Goal: Entertainment & Leisure: Consume media (video, audio)

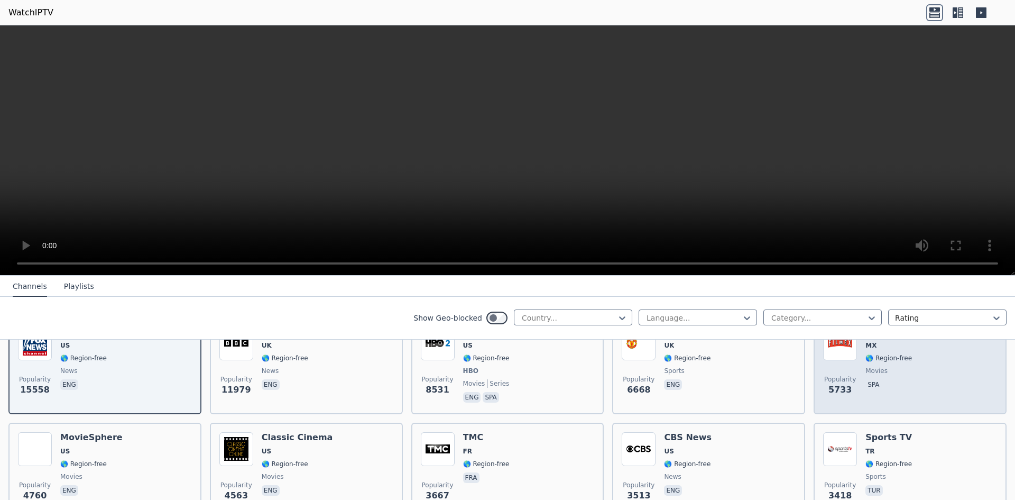
scroll to position [157, 0]
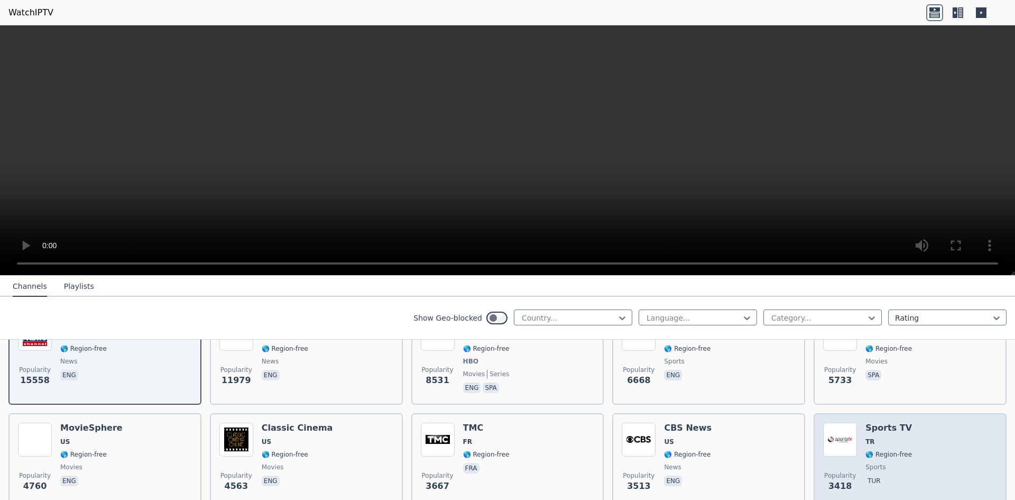
click at [841, 437] on img at bounding box center [840, 439] width 34 height 34
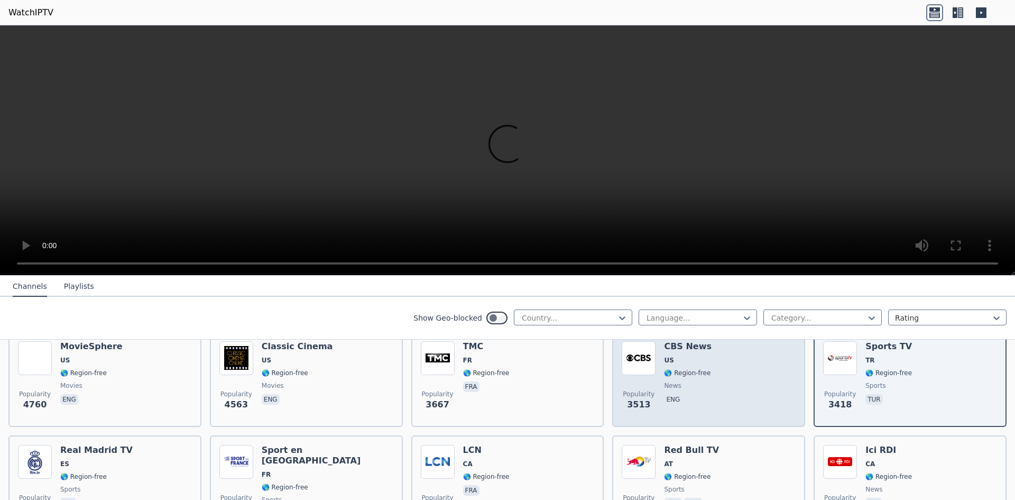
scroll to position [262, 0]
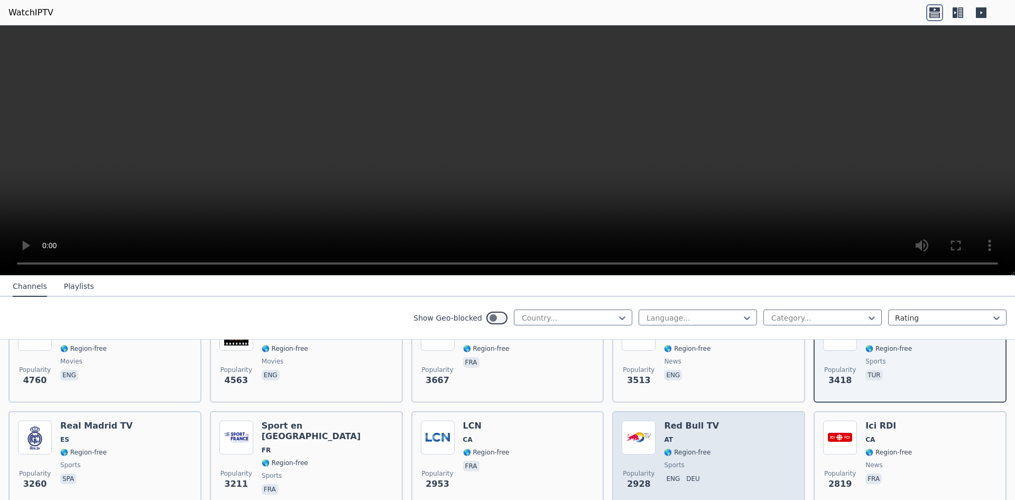
click at [730, 451] on div "Popularity 2928 Red Bull TV AT 🌎 Region-free sports eng deu" at bounding box center [709, 458] width 174 height 76
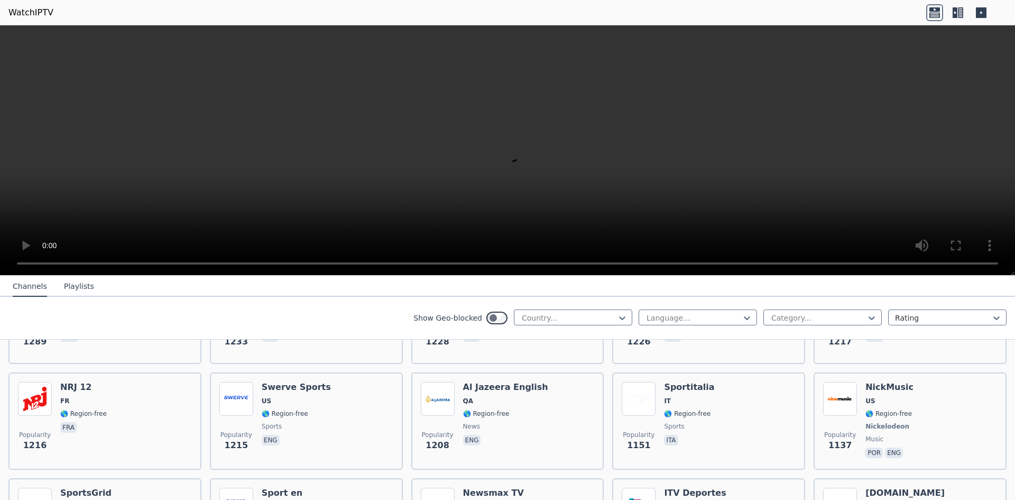
scroll to position [1214, 0]
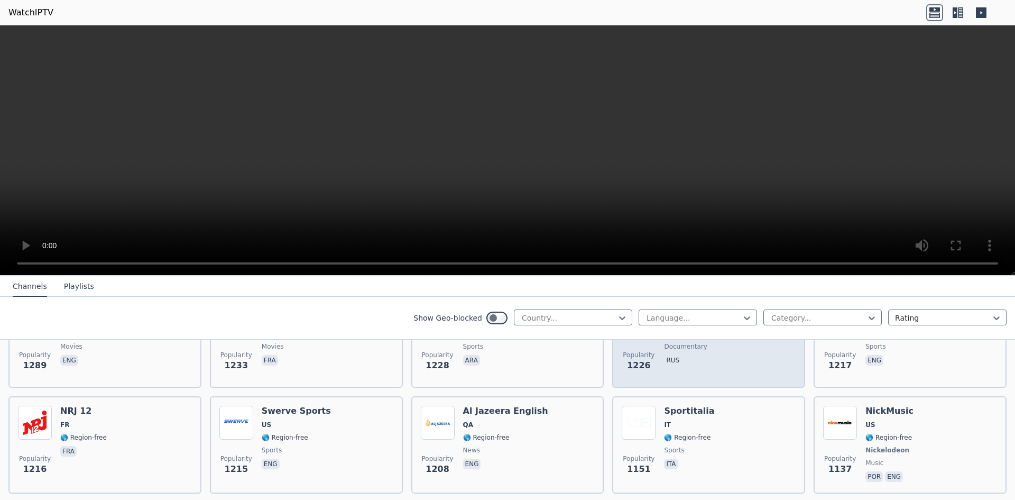
click at [702, 355] on span "rus" at bounding box center [725, 361] width 122 height 13
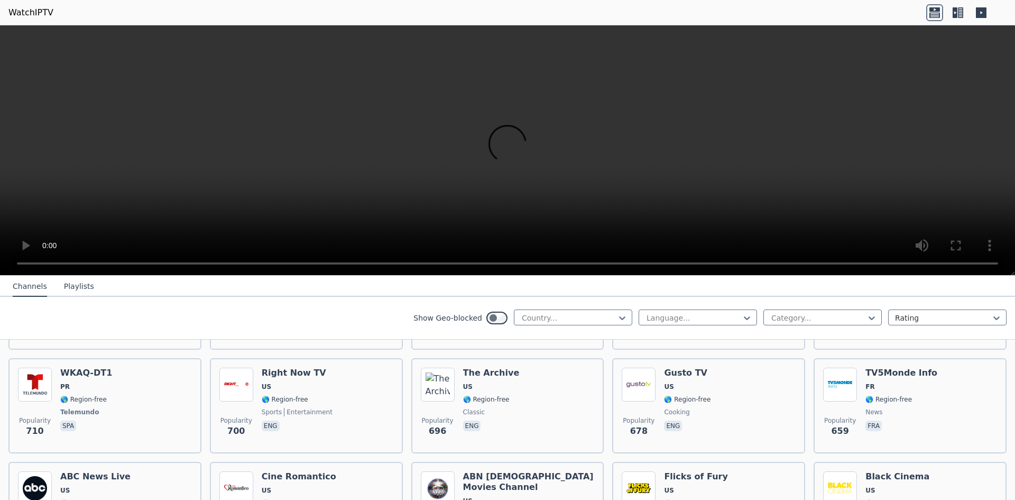
scroll to position [2536, 0]
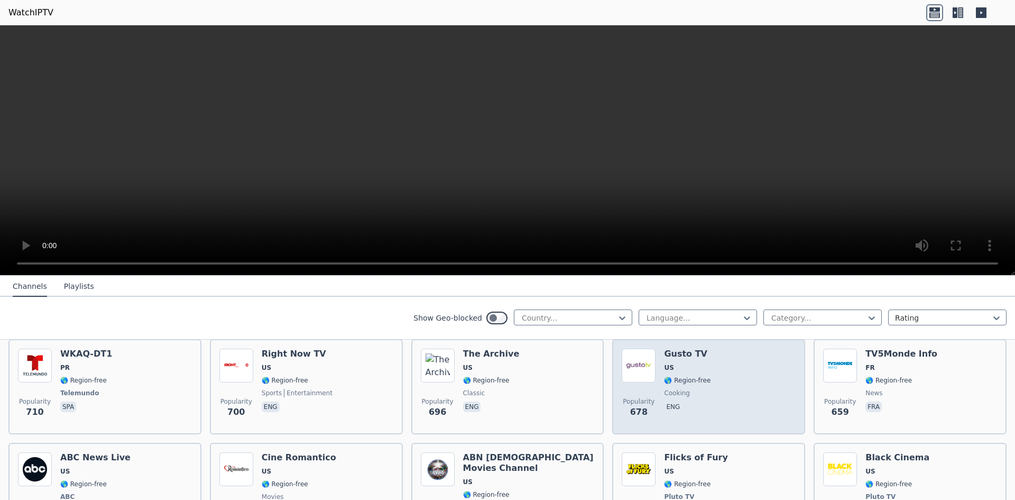
click at [697, 401] on span "eng" at bounding box center [687, 407] width 47 height 13
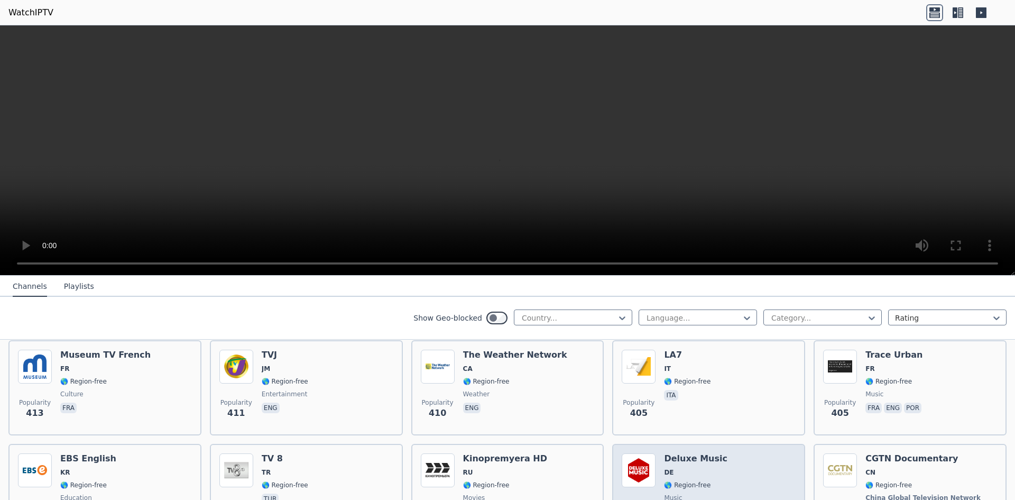
scroll to position [4612, 0]
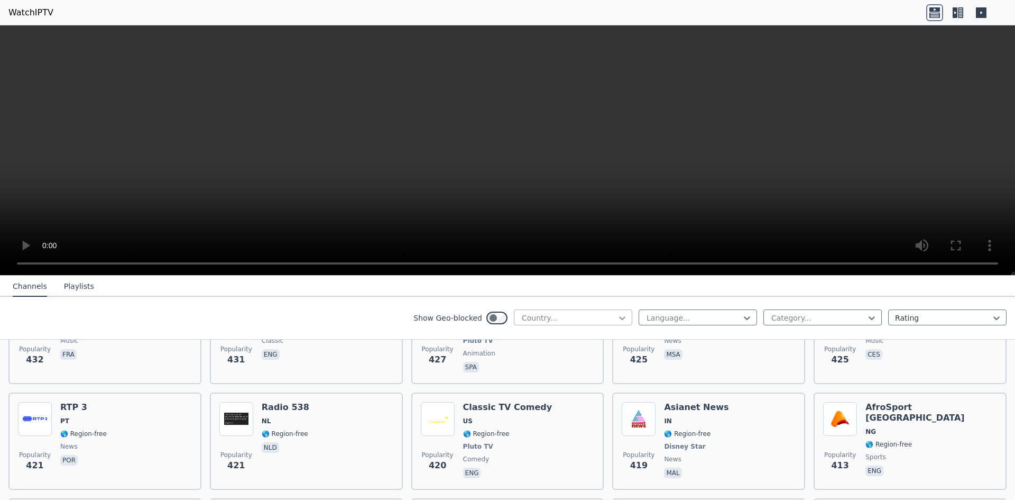
click at [617, 316] on icon at bounding box center [622, 317] width 11 height 11
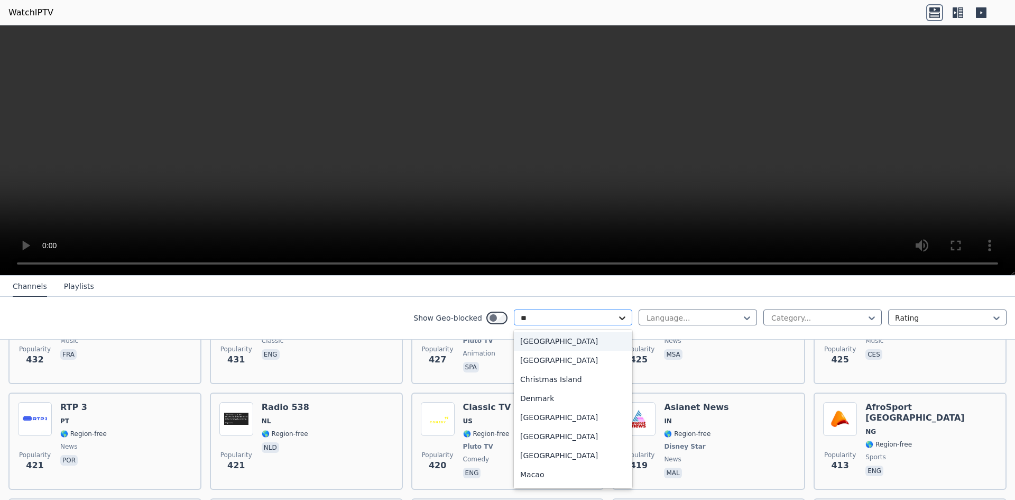
type input "***"
click at [538, 394] on div "[GEOGRAPHIC_DATA]" at bounding box center [573, 398] width 118 height 19
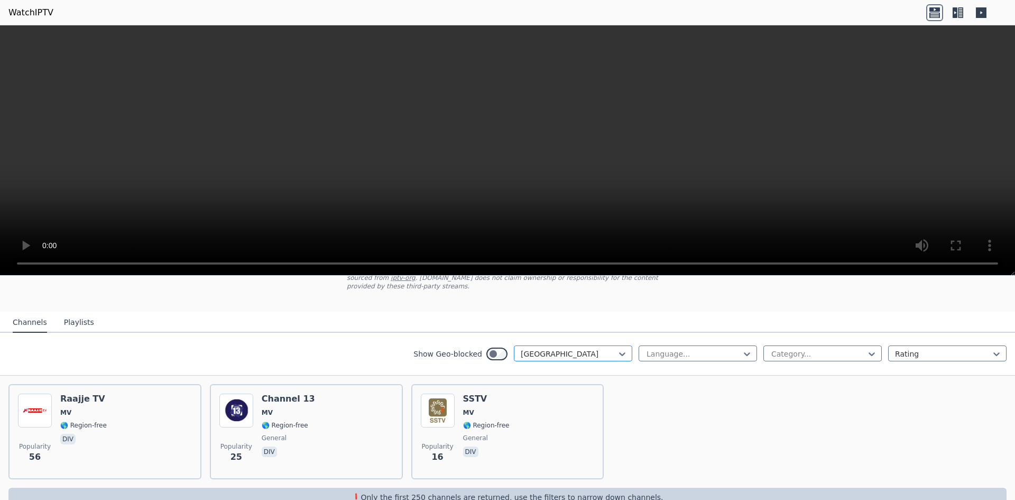
scroll to position [95, 0]
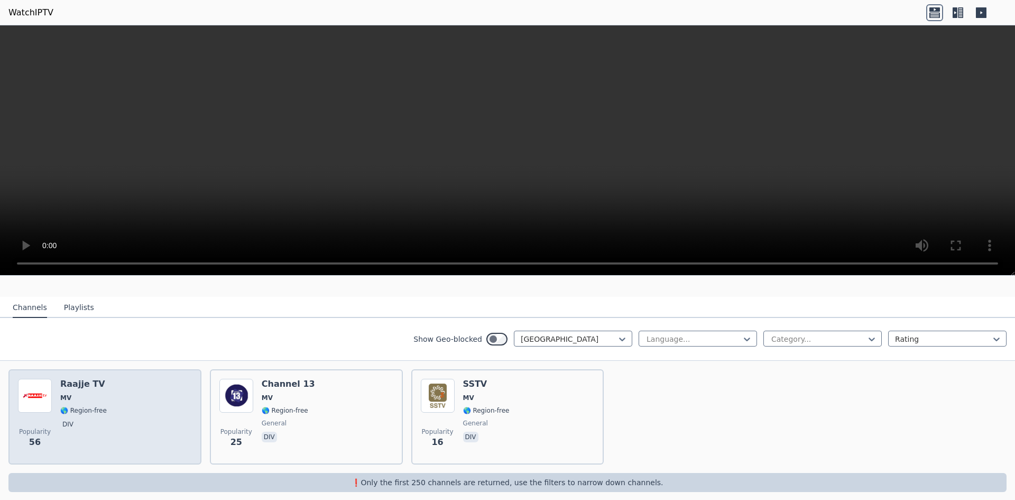
click at [152, 412] on div "Popularity 56 Raajje TV MV 🌎 Region-free div" at bounding box center [105, 417] width 174 height 76
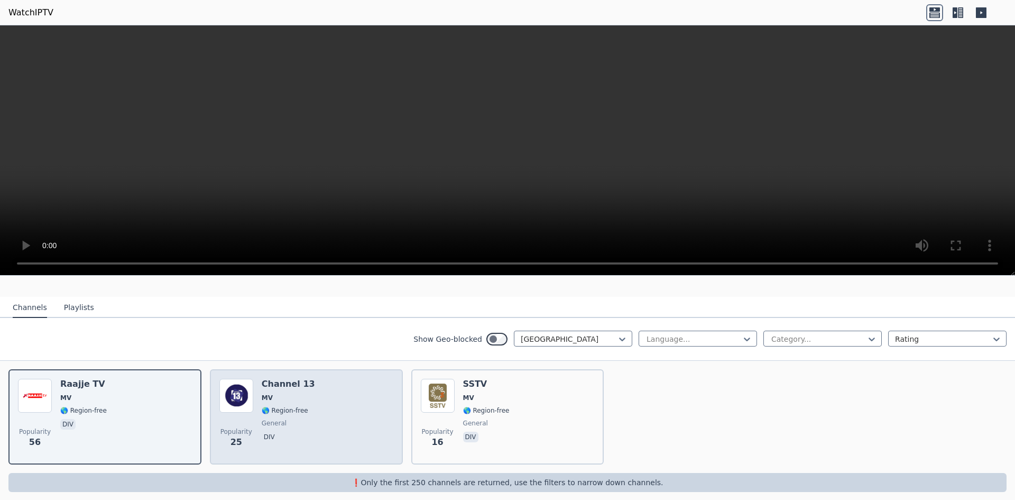
click at [312, 396] on div "Popularity 25 Channel 13 MV 🌎 Region-free general div" at bounding box center [306, 417] width 174 height 76
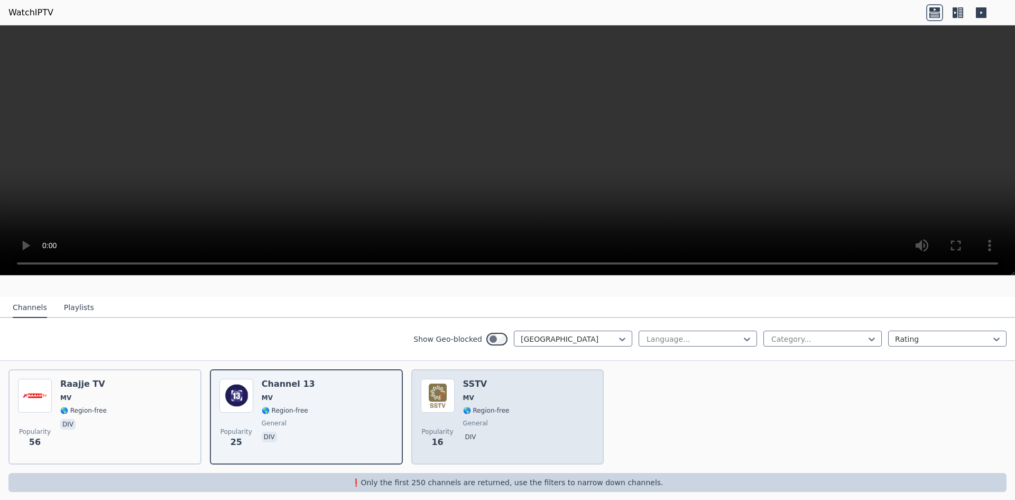
click at [518, 392] on div "Popularity 16 SSTV MV 🌎 Region-free general div" at bounding box center [508, 417] width 174 height 76
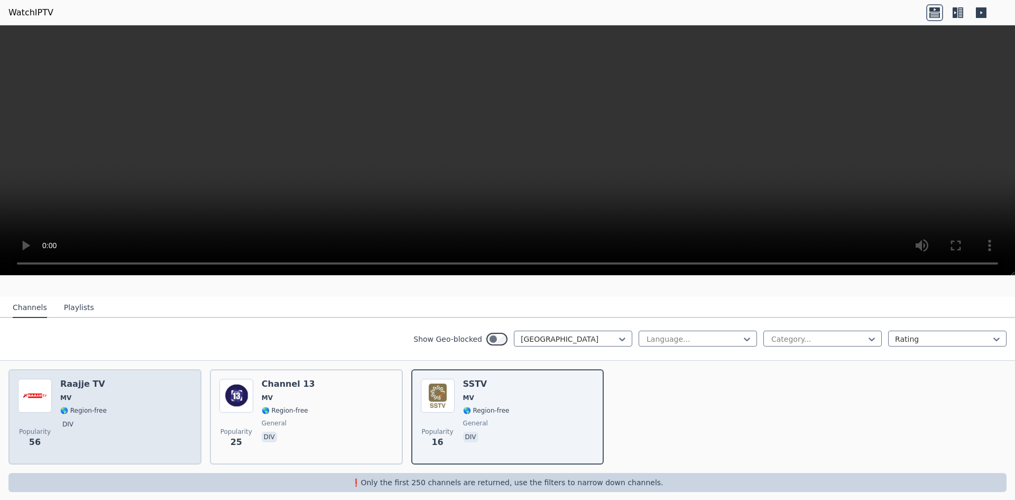
click at [170, 419] on div "Popularity 56 Raajje TV MV 🌎 Region-free div" at bounding box center [105, 417] width 174 height 76
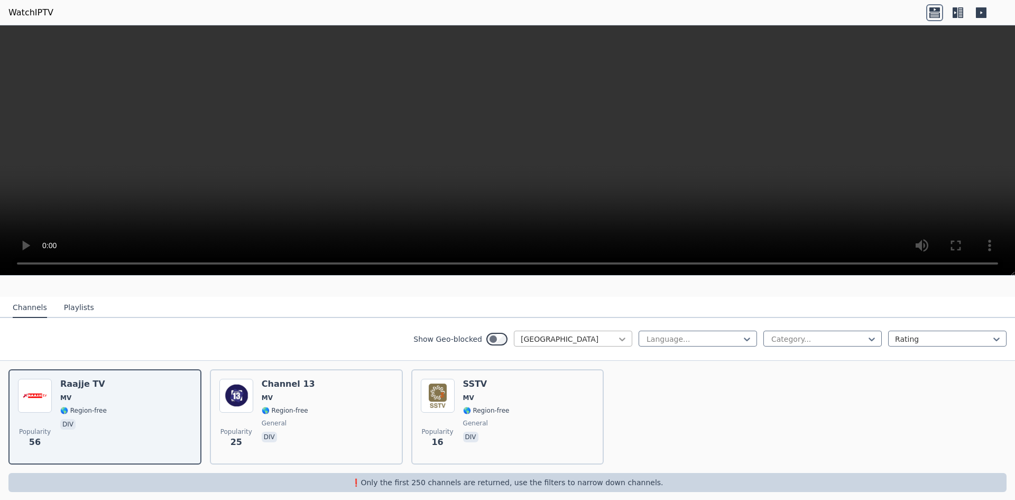
click at [617, 334] on icon at bounding box center [622, 339] width 11 height 11
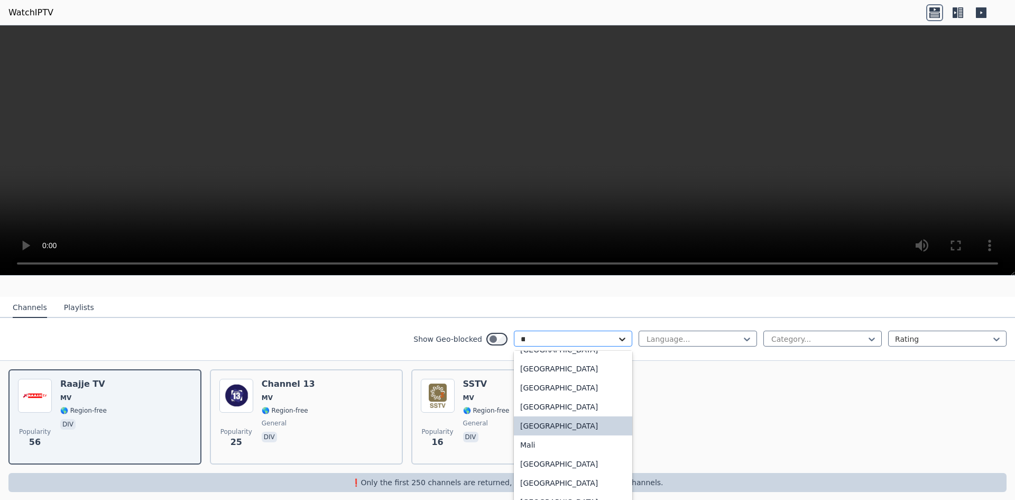
scroll to position [269, 0]
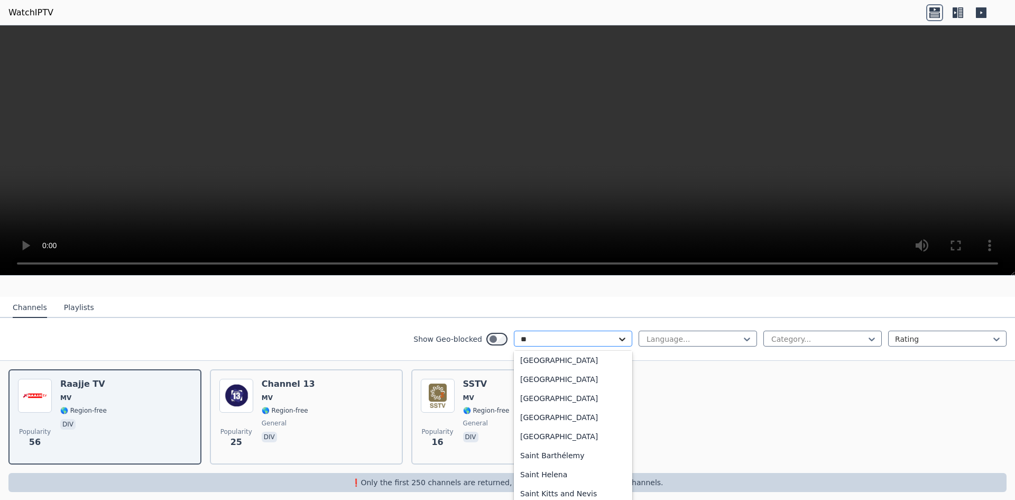
type input "***"
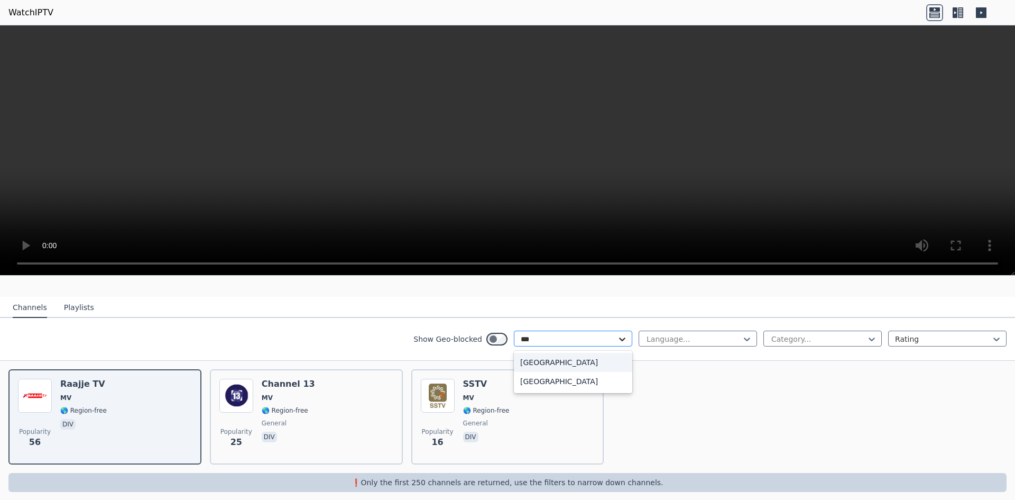
scroll to position [0, 0]
click at [547, 353] on div "[GEOGRAPHIC_DATA]" at bounding box center [573, 362] width 118 height 19
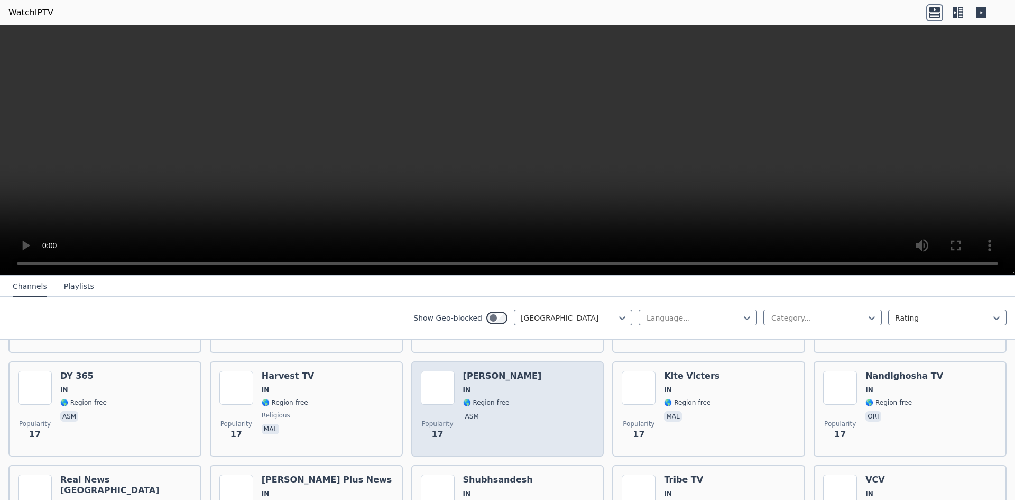
scroll to position [2648, 0]
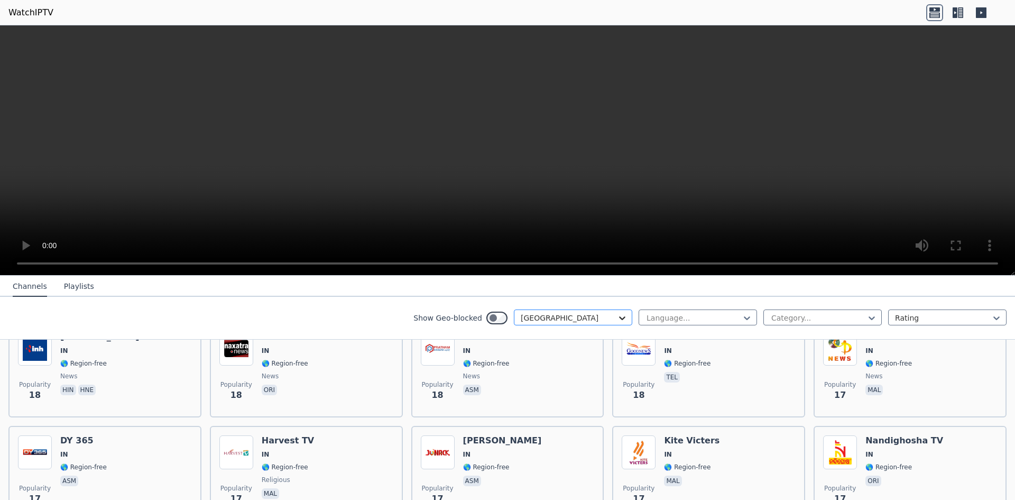
click at [619, 318] on icon at bounding box center [622, 318] width 6 height 4
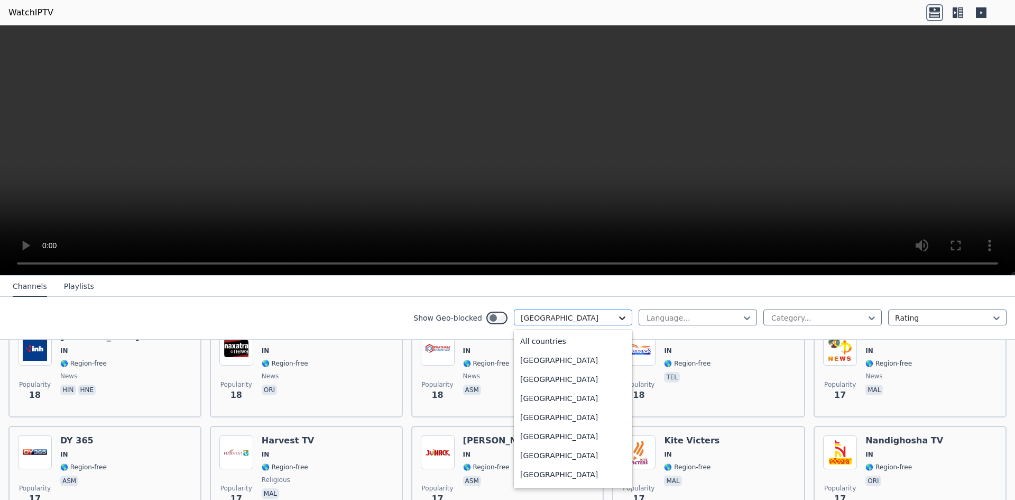
scroll to position [1516, 0]
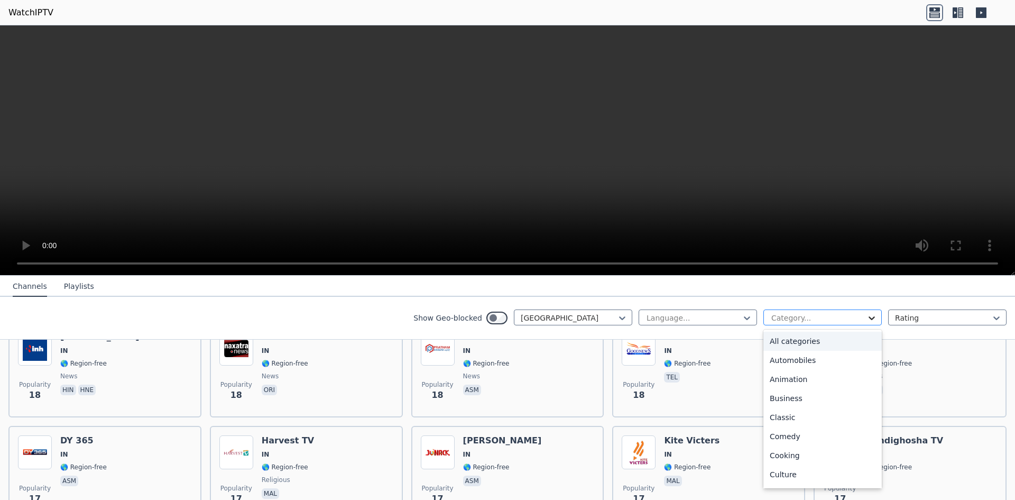
click at [867, 318] on icon at bounding box center [872, 317] width 11 height 11
click at [771, 438] on div "Sports" at bounding box center [823, 438] width 118 height 19
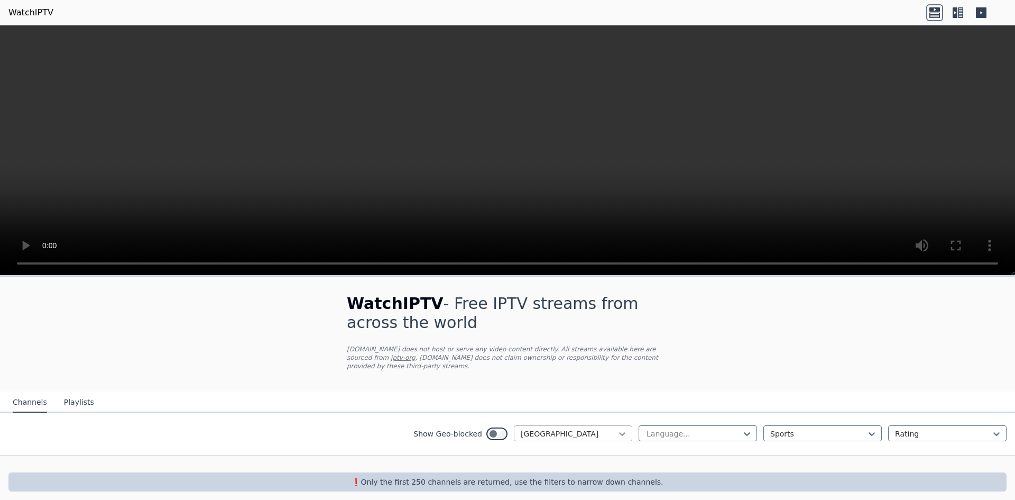
click at [622, 425] on div "[GEOGRAPHIC_DATA]" at bounding box center [573, 433] width 118 height 16
type input "***"
click at [593, 448] on div "All countries" at bounding box center [573, 456] width 118 height 19
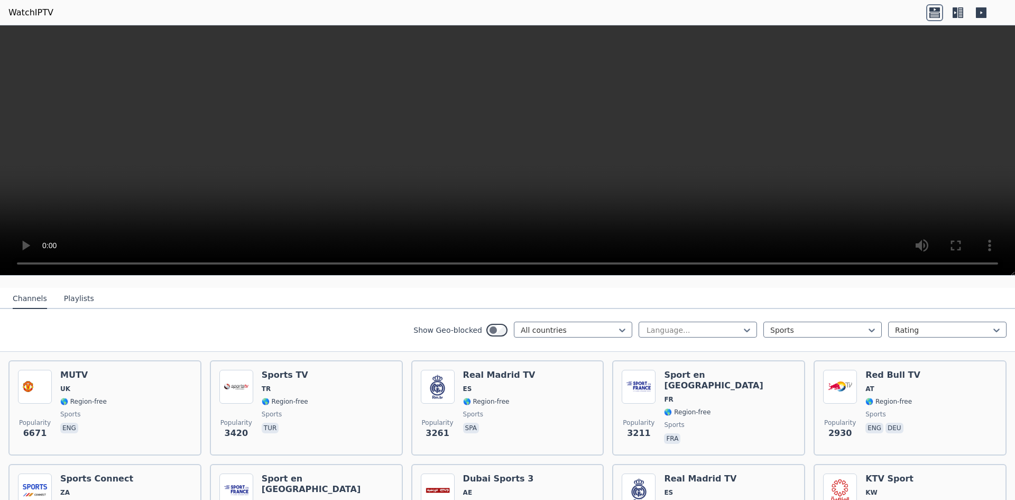
scroll to position [106, 0]
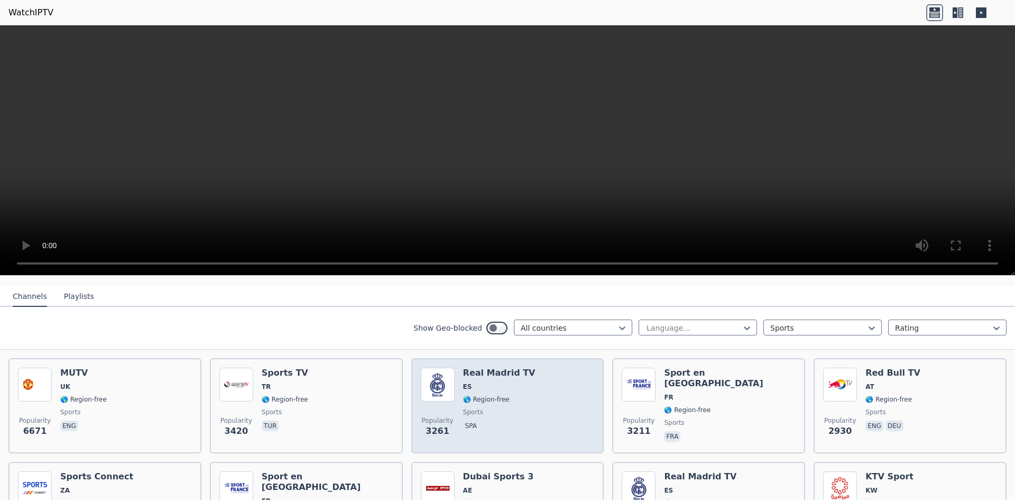
click at [554, 395] on div "Popularity 3261 Real Madrid TV ES 🌎 Region-free sports spa" at bounding box center [508, 405] width 174 height 76
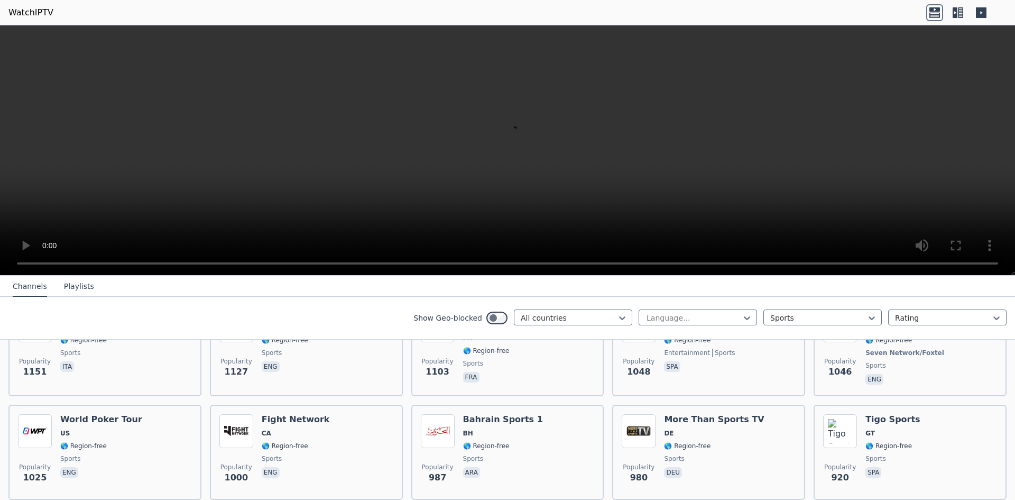
scroll to position [582, 0]
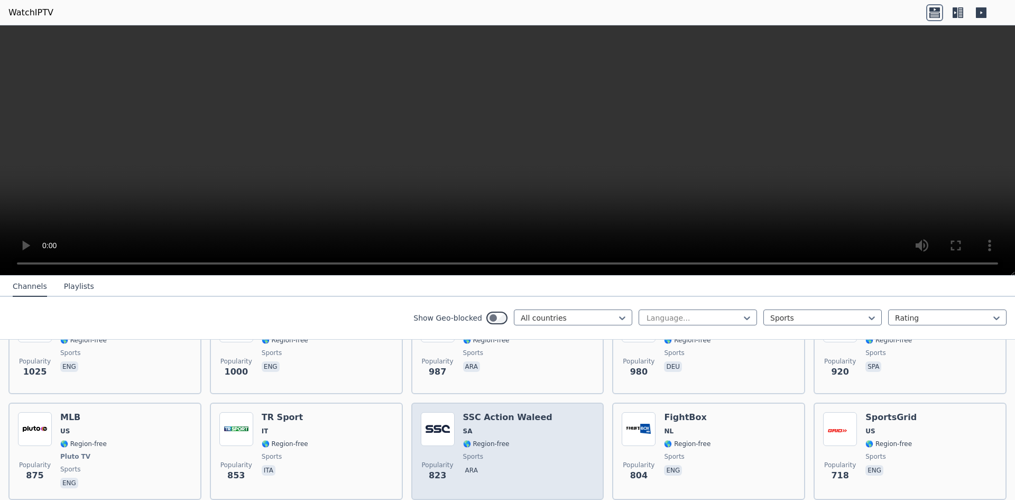
click at [534, 427] on div "Popularity 823 SSC Action Waleed SA 🌎 Region-free sports ara" at bounding box center [508, 451] width 174 height 78
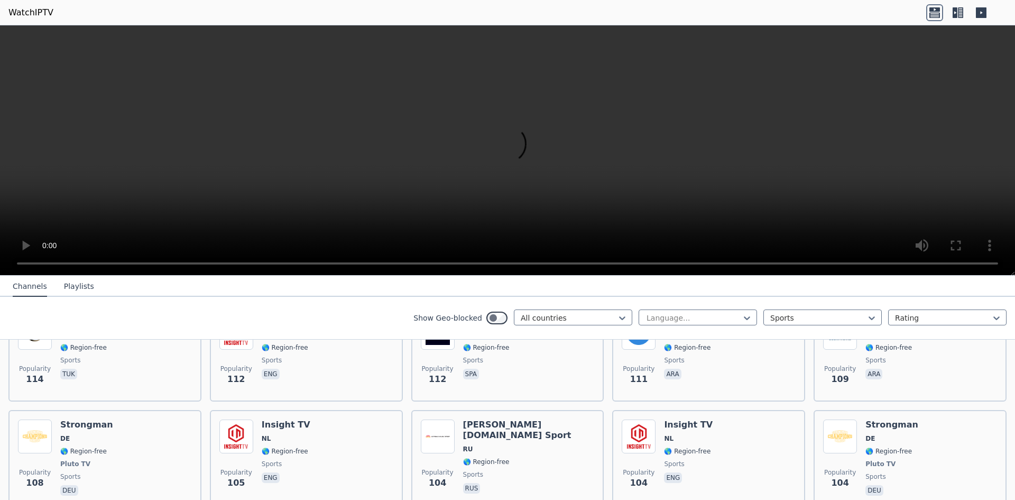
scroll to position [2136, 0]
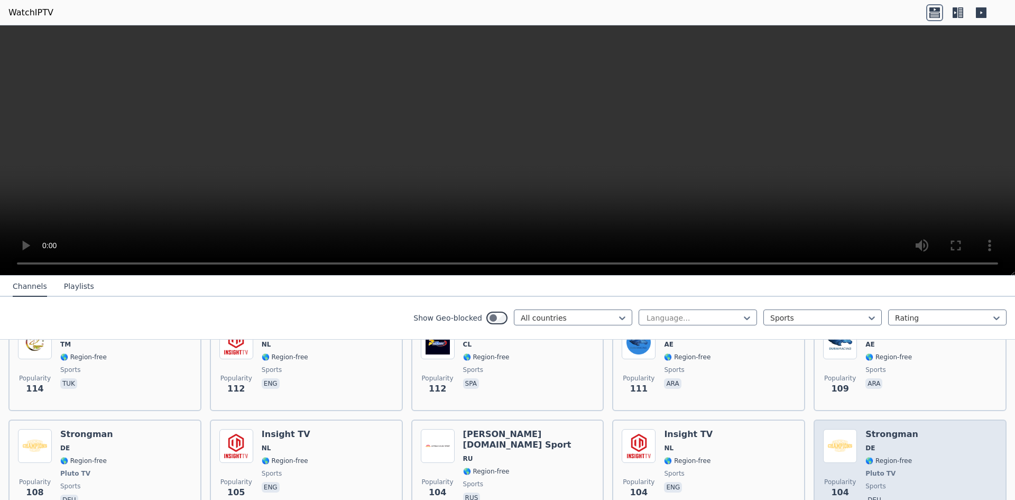
click at [866, 469] on span "Pluto TV" at bounding box center [881, 473] width 30 height 8
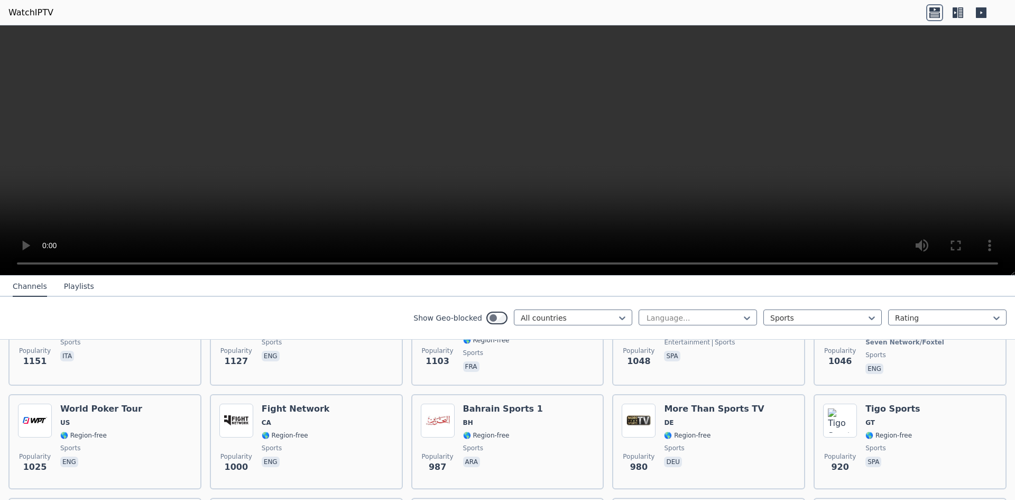
scroll to position [0, 0]
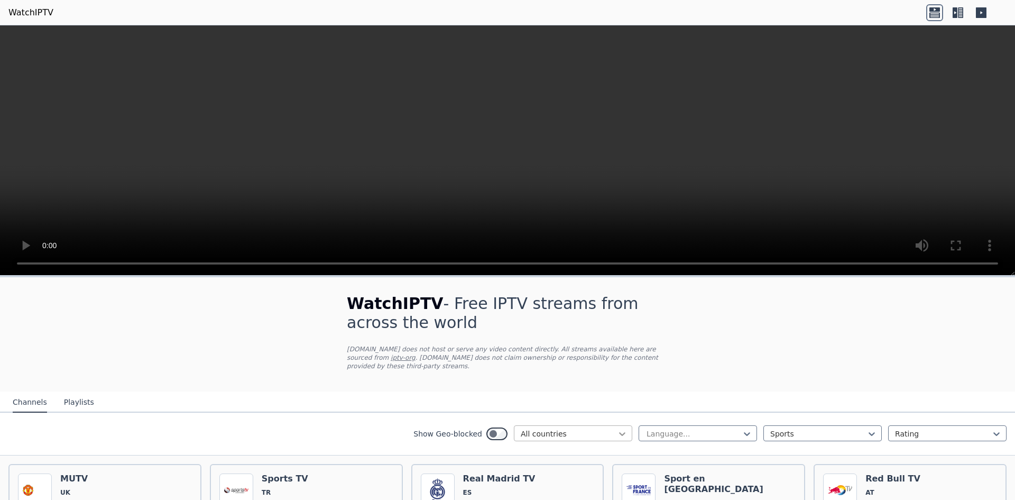
click at [617, 428] on icon at bounding box center [622, 433] width 11 height 11
type input "****"
click at [580, 448] on div "[GEOGRAPHIC_DATA]" at bounding box center [573, 456] width 118 height 19
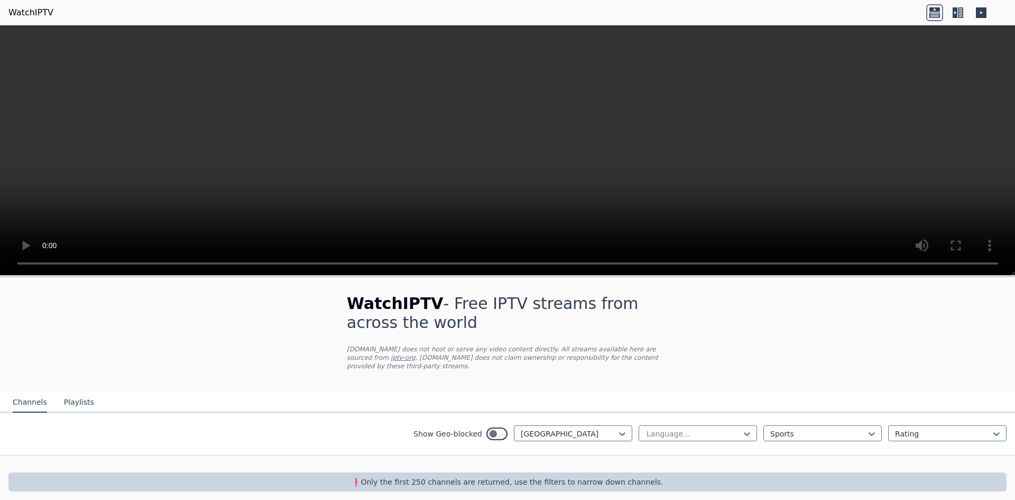
click at [518, 351] on p "[DOMAIN_NAME] does not host or serve any video content directly. All streams av…" at bounding box center [507, 357] width 321 height 25
drag, startPoint x: 541, startPoint y: 363, endPoint x: 541, endPoint y: 374, distance: 10.6
click at [541, 374] on div "WatchIPTV - Free IPTV streams from across the world [DOMAIN_NAME] does not host…" at bounding box center [507, 334] width 355 height 114
click at [626, 422] on div "Show Geo-blocked 206 results available. Use Up and Down to choose options, pres…" at bounding box center [507, 433] width 1015 height 43
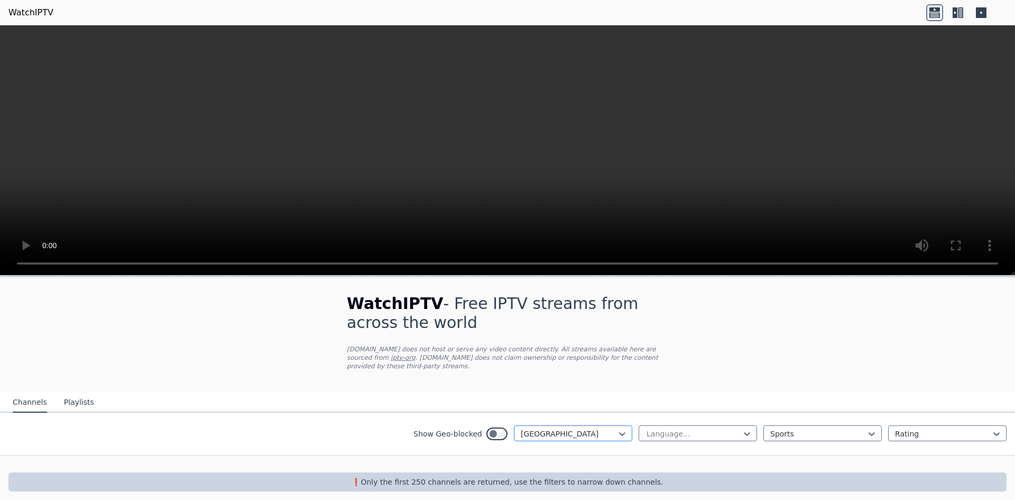
click at [603, 428] on div at bounding box center [569, 433] width 96 height 11
click at [80, 392] on button "Playlists" at bounding box center [79, 402] width 30 height 20
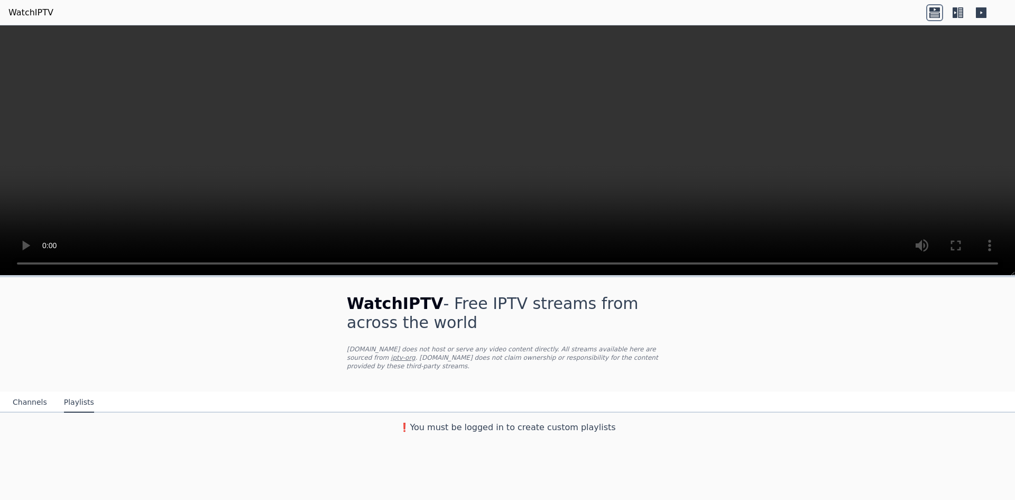
click at [16, 392] on button "Channels" at bounding box center [30, 402] width 34 height 20
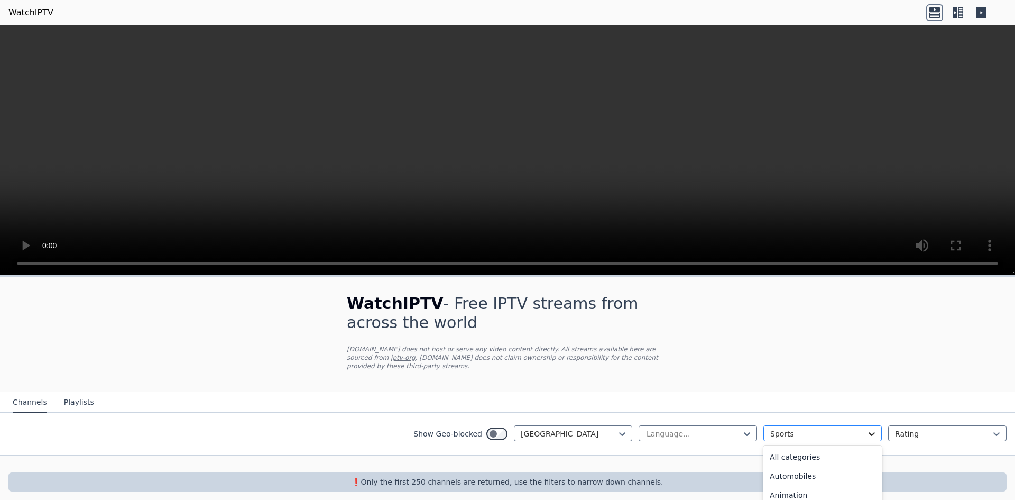
click at [872, 428] on div "Sports" at bounding box center [823, 433] width 118 height 16
type input "***"
click at [838, 454] on div "All categories" at bounding box center [823, 456] width 118 height 19
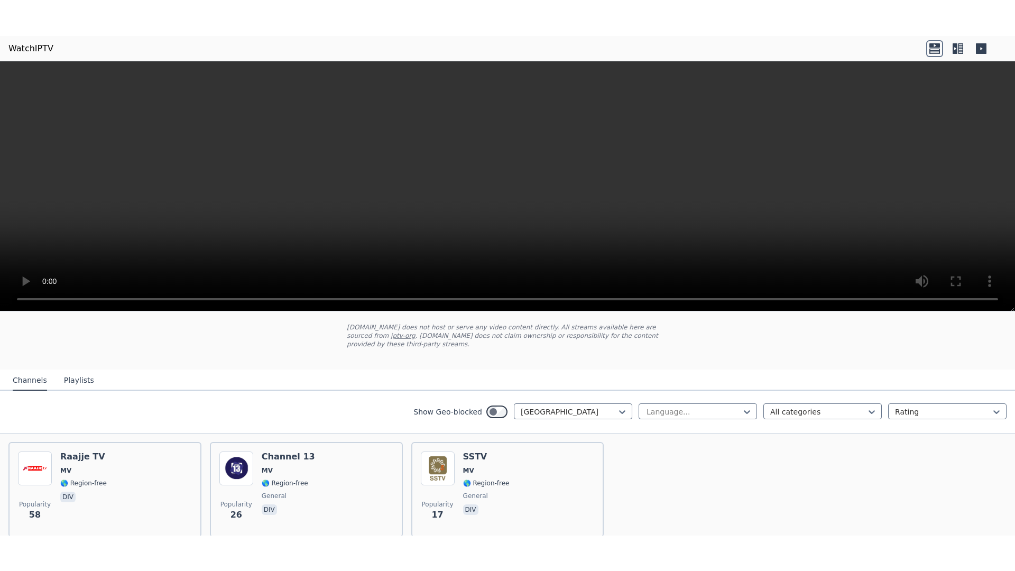
scroll to position [95, 0]
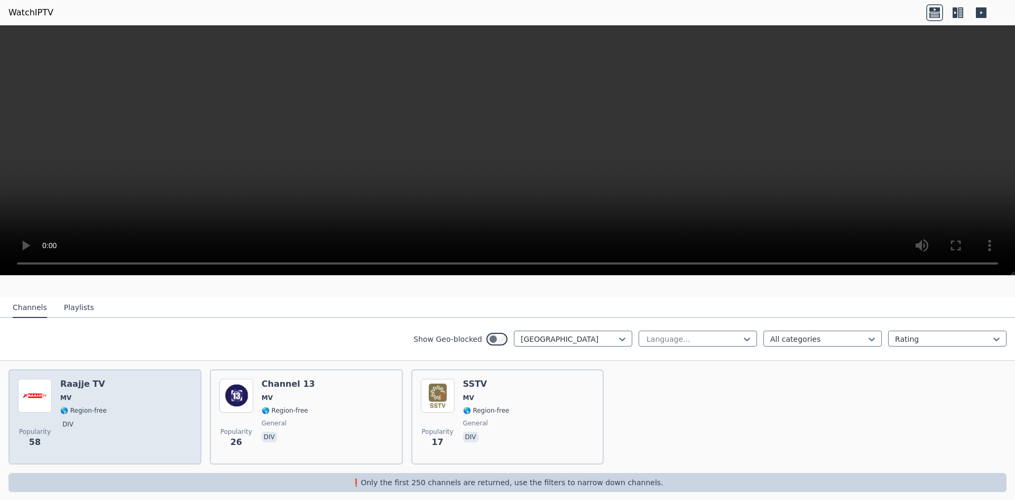
click at [139, 408] on div "Popularity 58 Raajje TV MV 🌎 Region-free div" at bounding box center [105, 417] width 174 height 76
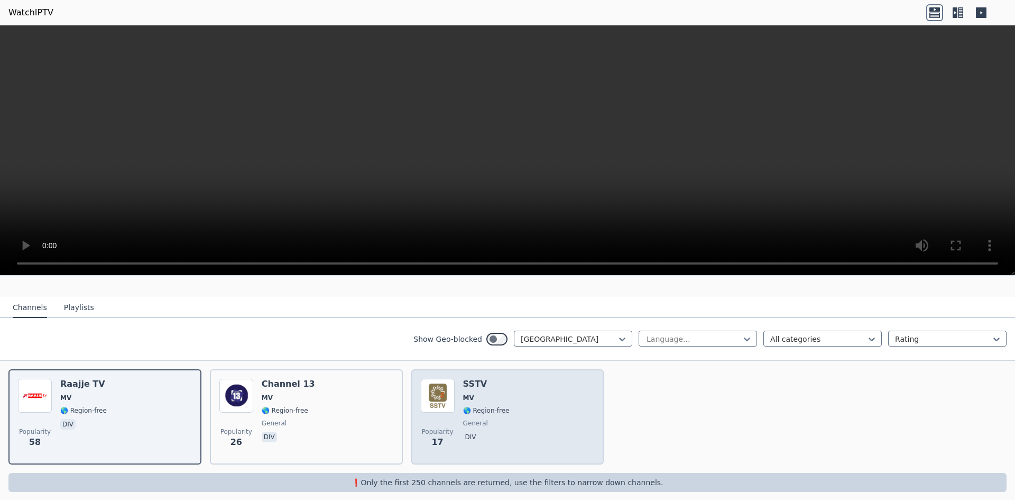
click at [503, 387] on div "Popularity 17 SSTV MV 🌎 Region-free general div" at bounding box center [508, 417] width 174 height 76
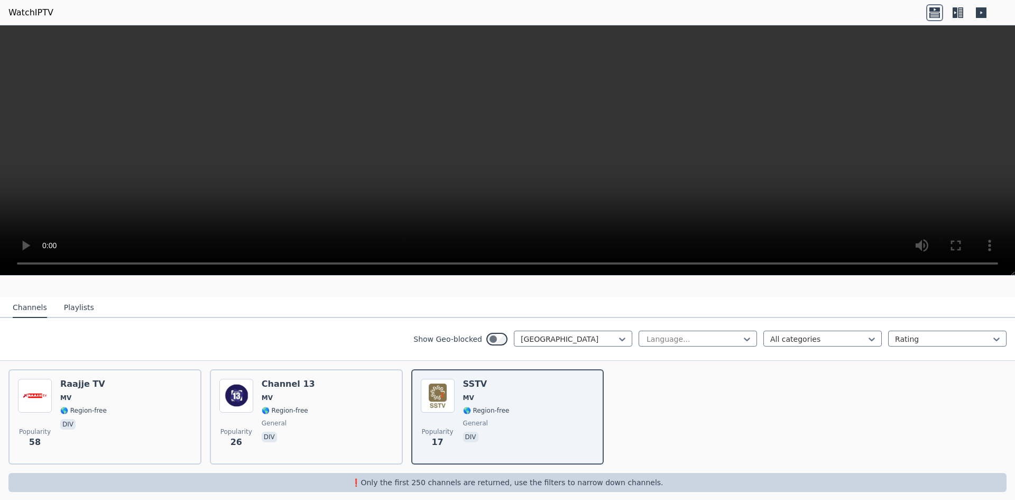
scroll to position [0, 0]
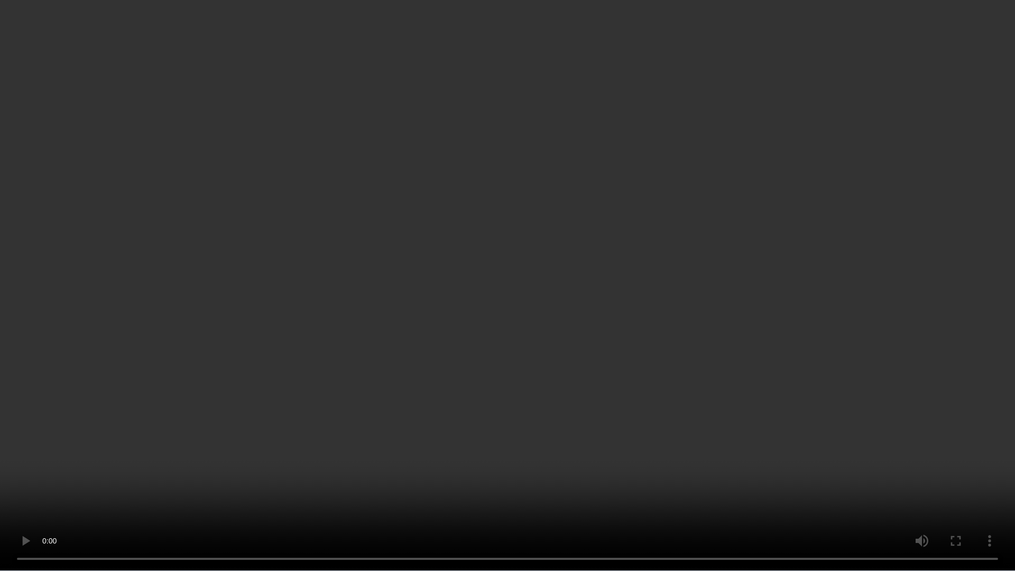
click at [518, 269] on video at bounding box center [507, 285] width 1015 height 571
click at [529, 271] on video at bounding box center [507, 285] width 1015 height 571
click at [589, 282] on video at bounding box center [507, 285] width 1015 height 571
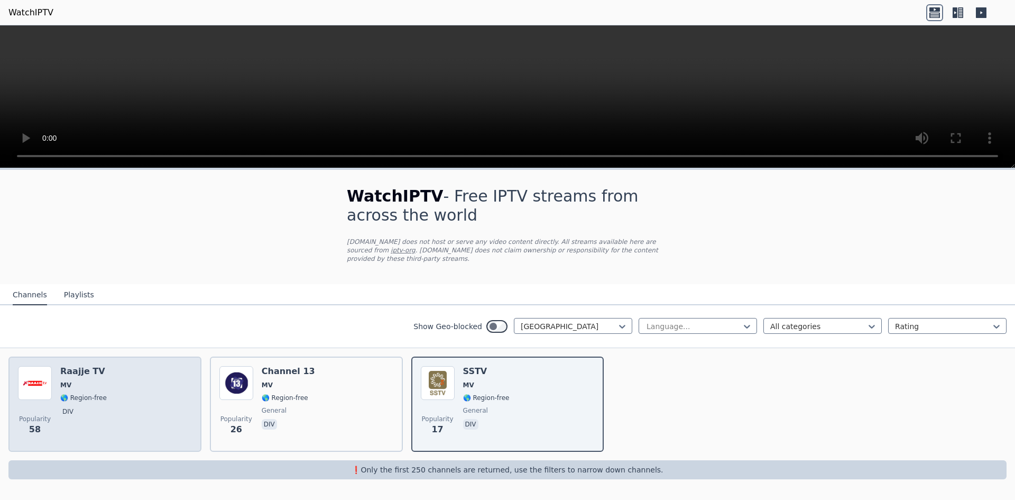
click at [166, 372] on div "Popularity 58 Raajje TV MV 🌎 Region-free div" at bounding box center [105, 404] width 174 height 76
